Goal: Task Accomplishment & Management: Manage account settings

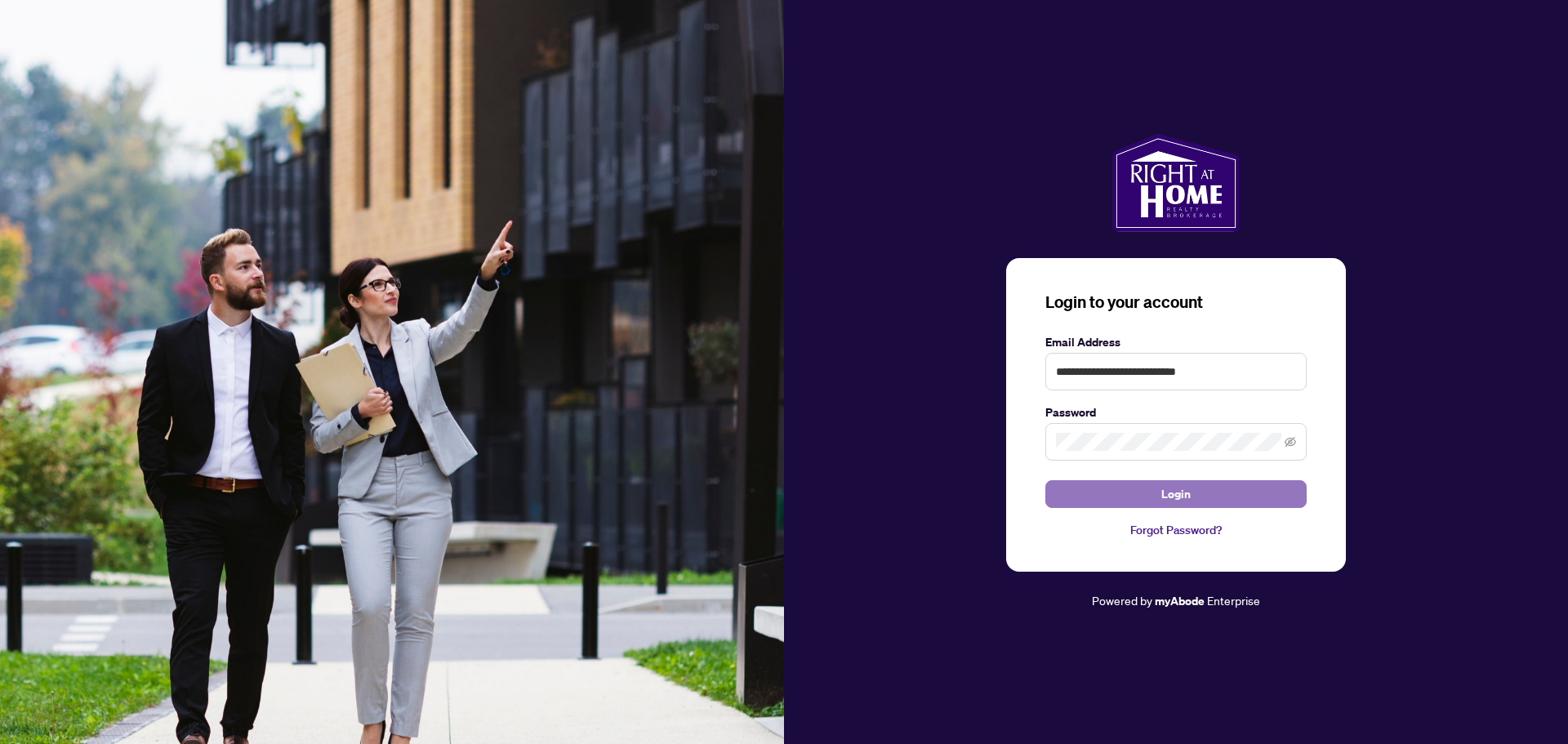
click at [1193, 502] on button "Login" at bounding box center [1175, 494] width 262 height 27
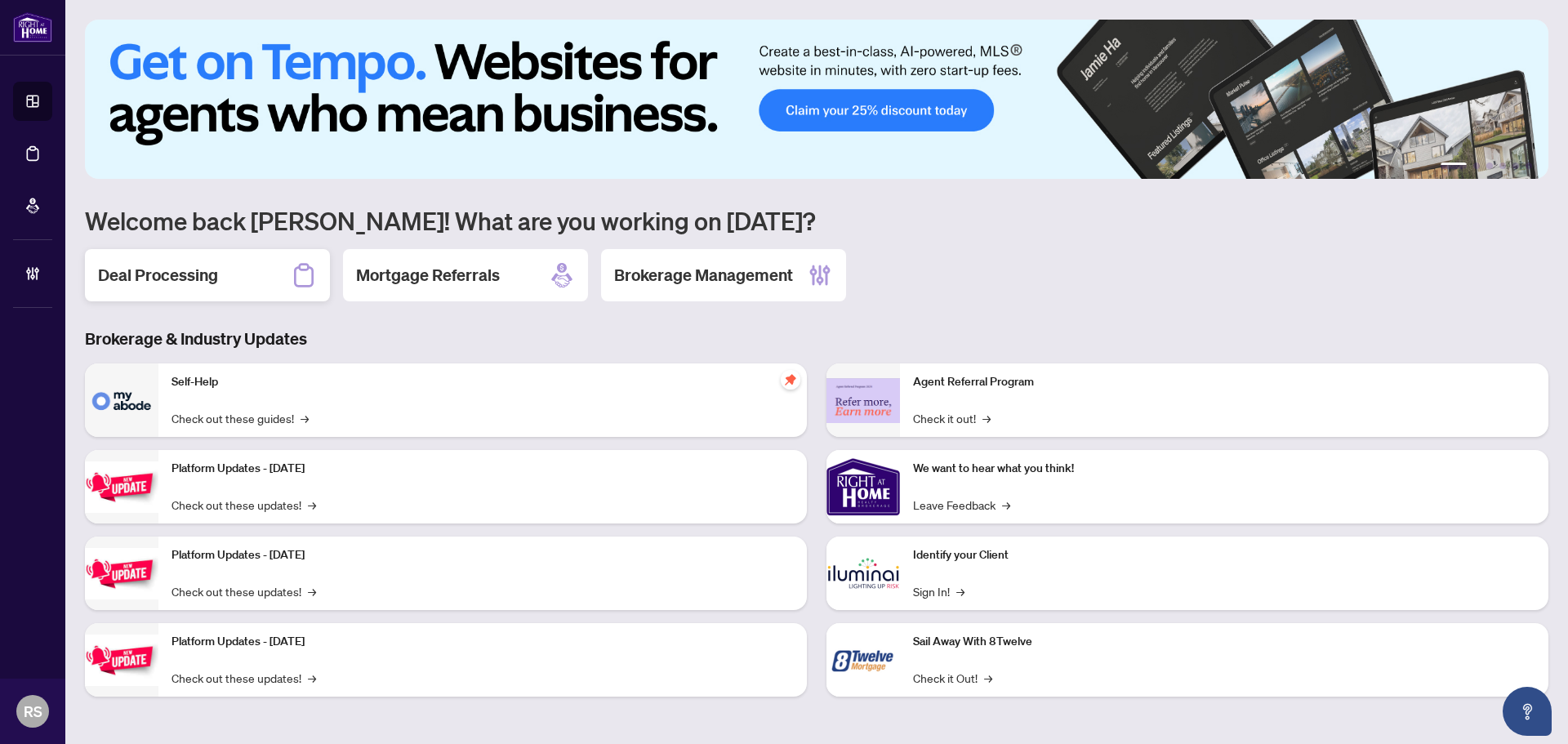
click at [178, 279] on h2 "Deal Processing" at bounding box center [158, 274] width 120 height 23
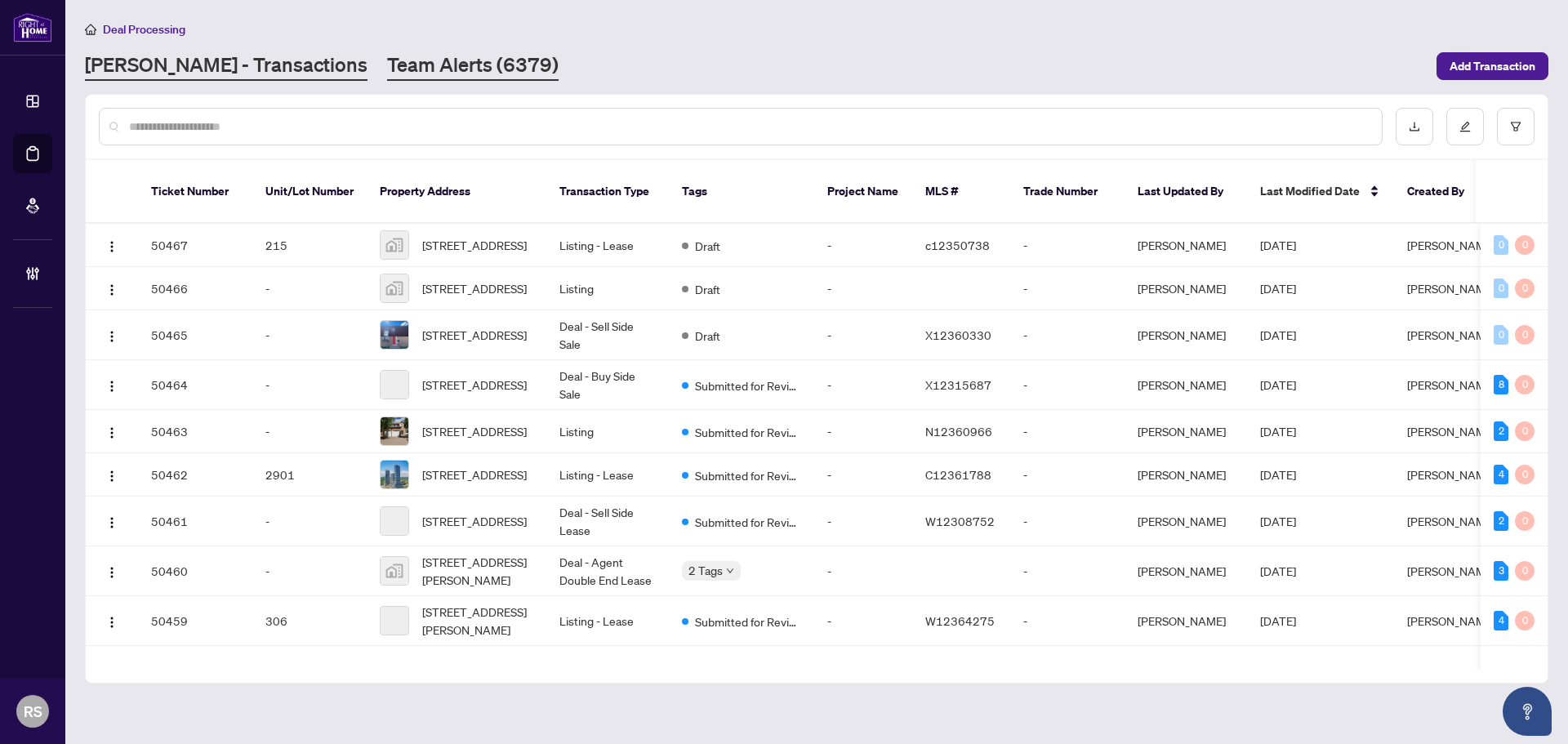
click at [387, 60] on link "Team Alerts (6379)" at bounding box center [472, 66] width 172 height 29
